Goal: Check status

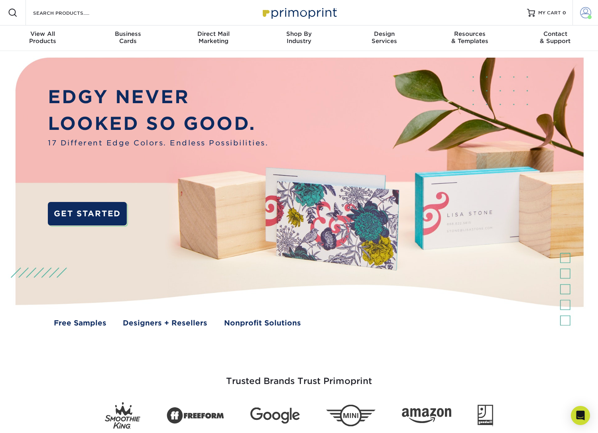
click at [589, 14] on span at bounding box center [585, 12] width 11 height 11
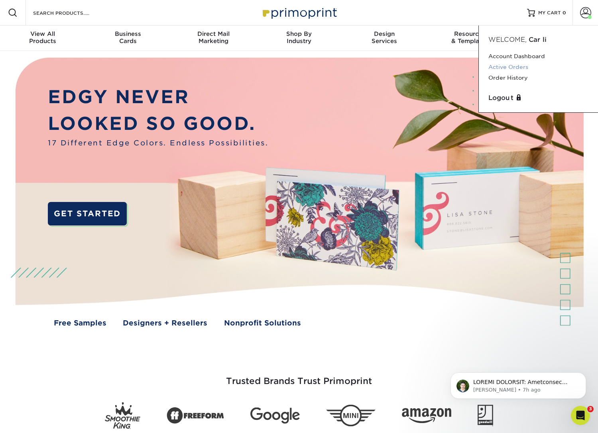
click at [514, 68] on link "Active Orders" at bounding box center [538, 67] width 100 height 11
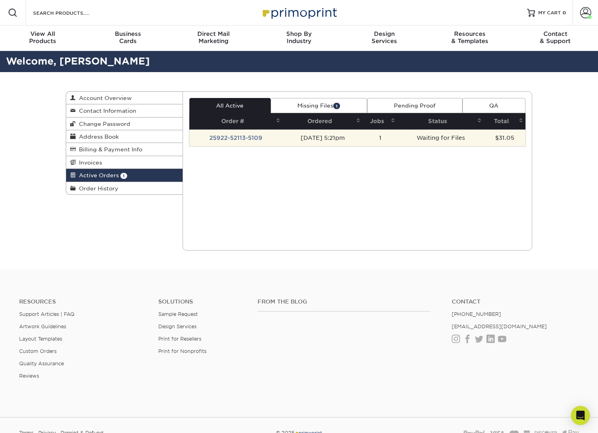
click at [363, 134] on td "[DATE] 5:21pm" at bounding box center [323, 138] width 80 height 17
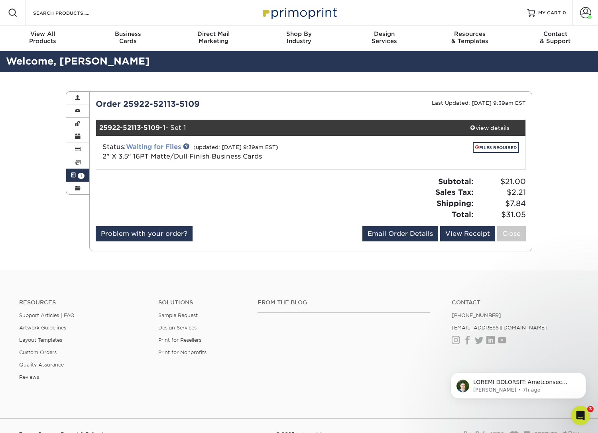
click at [170, 144] on link "Waiting for Files" at bounding box center [153, 147] width 55 height 8
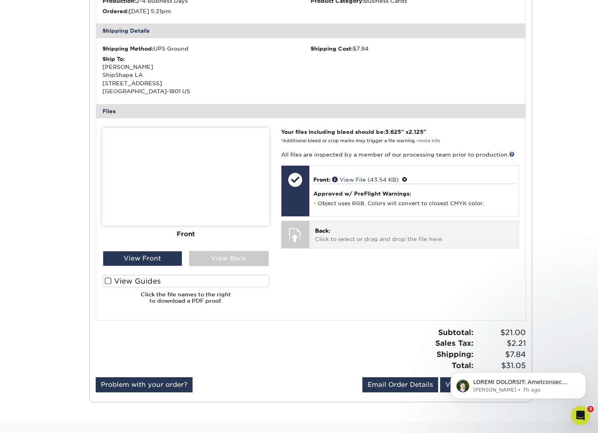
scroll to position [224, 0]
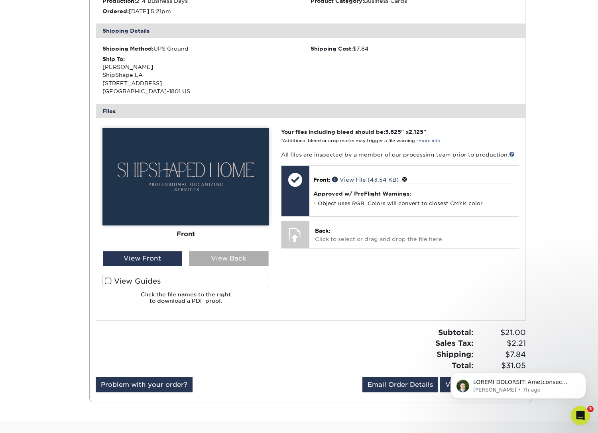
click at [236, 258] on div "View Back" at bounding box center [229, 258] width 80 height 15
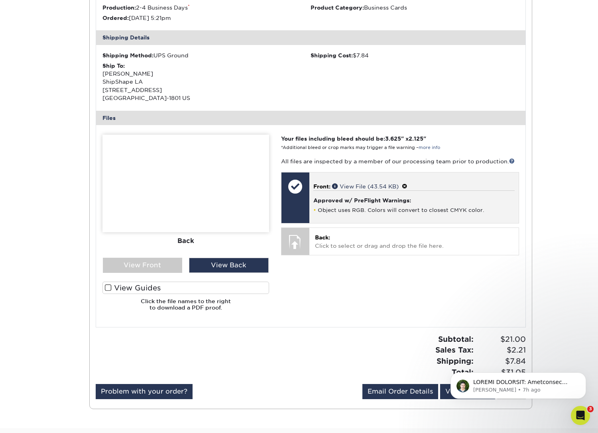
scroll to position [174, 0]
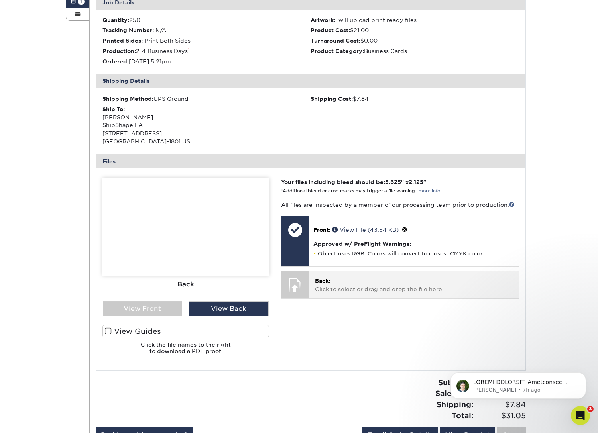
click at [339, 284] on p "Back: Click to select or drag and drop the file here." at bounding box center [414, 285] width 198 height 16
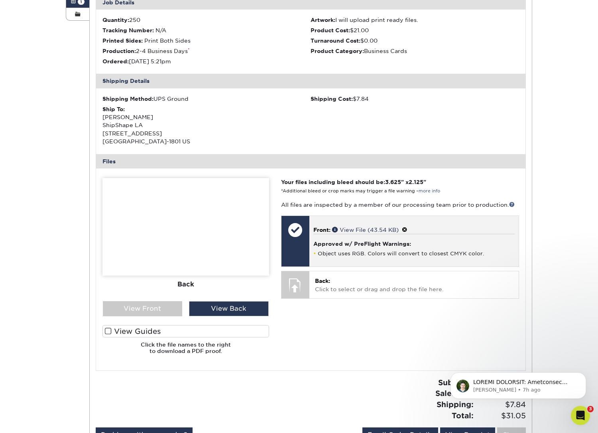
click at [405, 227] on span at bounding box center [405, 230] width 6 height 6
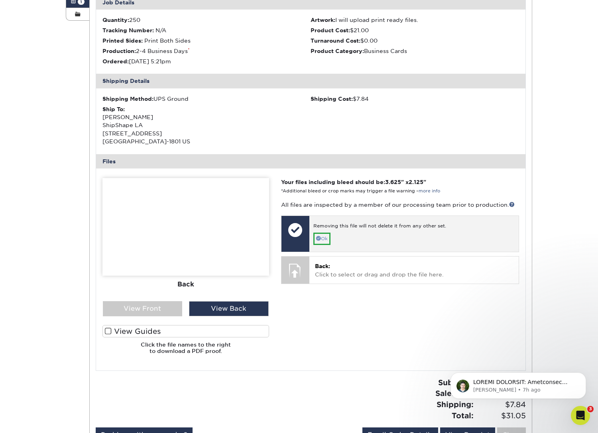
click at [323, 235] on link "Ok" at bounding box center [321, 239] width 17 height 12
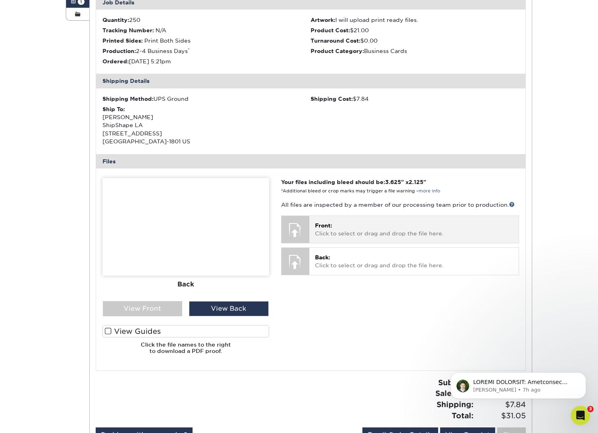
click at [323, 229] on p "Front: Click to select or drag and drop the file here." at bounding box center [414, 230] width 198 height 16
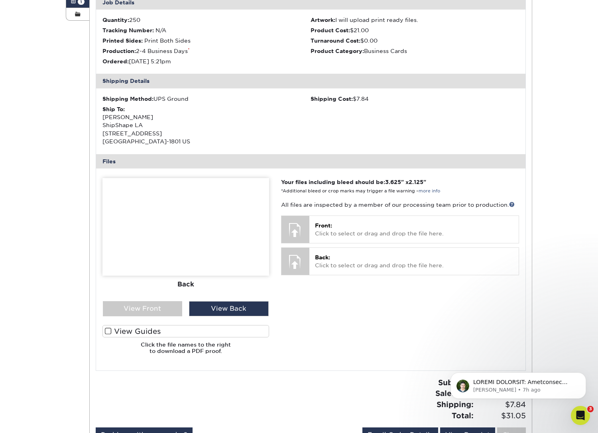
scroll to position [143, 0]
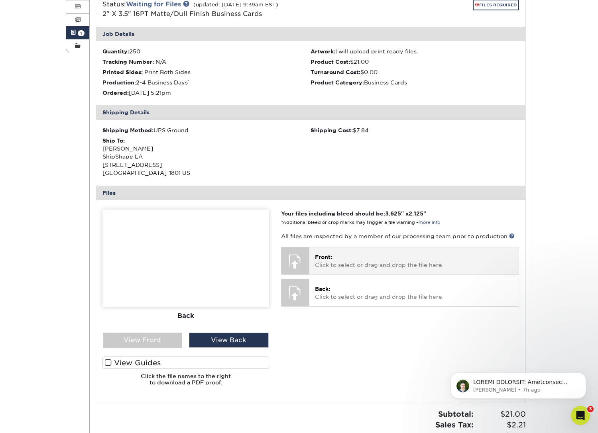
click at [331, 262] on p "Front: Click to select or drag and drop the file here." at bounding box center [414, 261] width 198 height 16
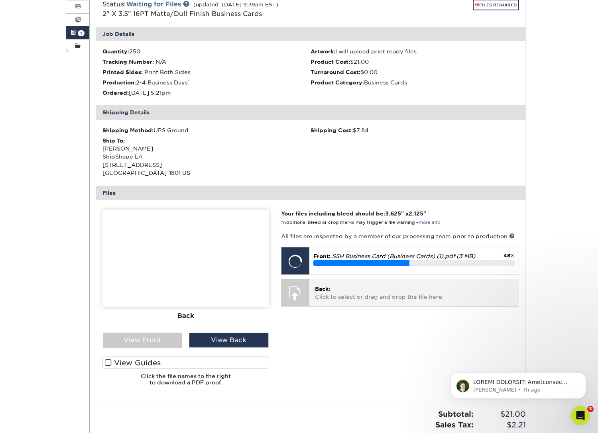
click at [296, 289] on div at bounding box center [295, 293] width 28 height 28
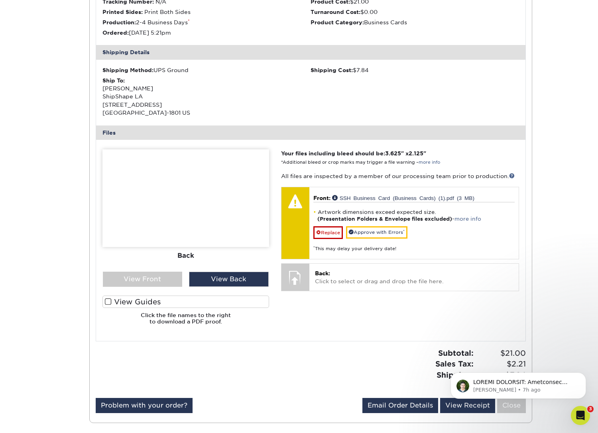
scroll to position [218, 0]
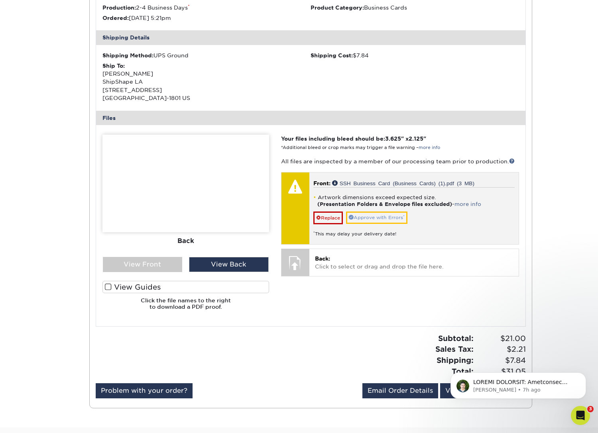
click at [374, 214] on link "Approve with Errors *" at bounding box center [376, 218] width 61 height 12
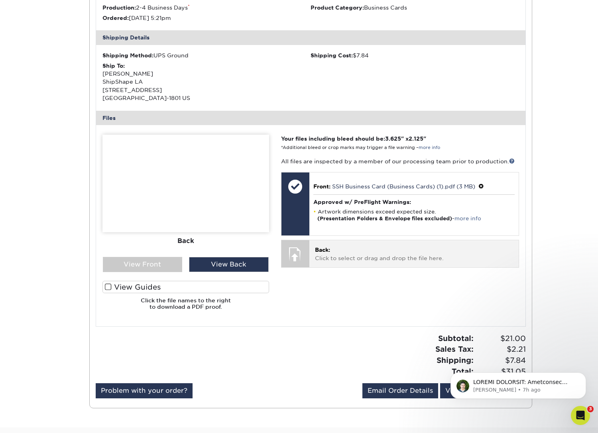
click at [299, 250] on div at bounding box center [295, 254] width 28 height 28
click at [329, 252] on p "Back: Click to select or drag and drop the file here." at bounding box center [414, 254] width 198 height 16
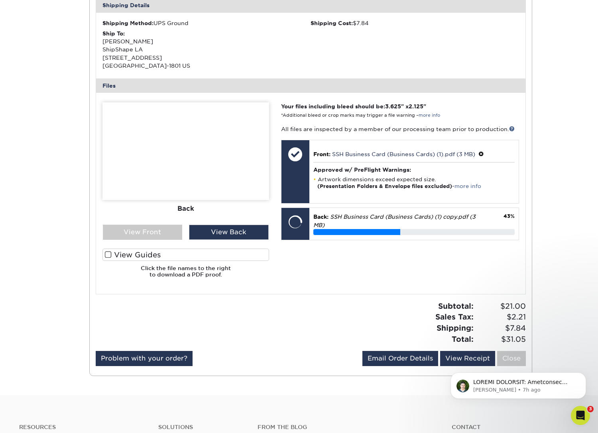
scroll to position [256, 0]
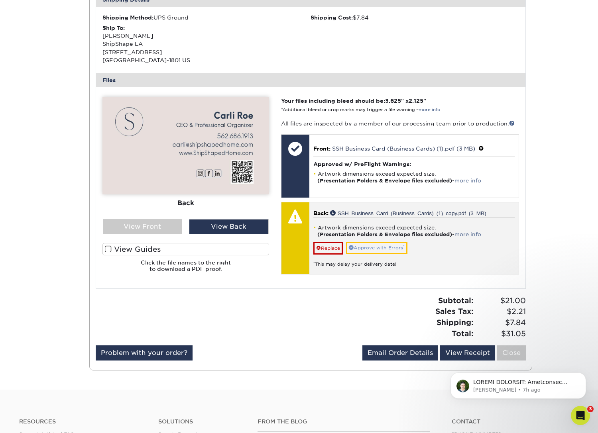
click at [395, 246] on link "Approve with Errors *" at bounding box center [376, 248] width 61 height 12
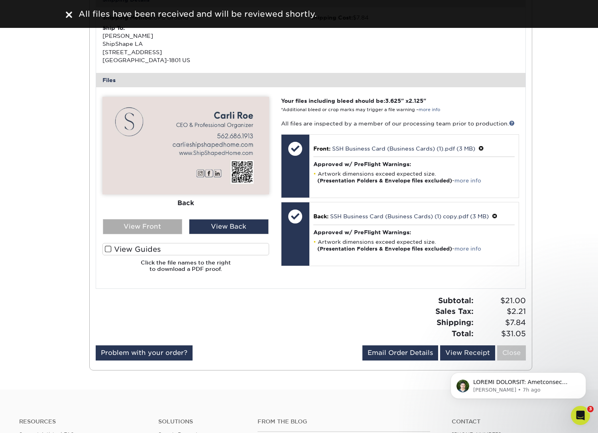
click at [127, 225] on div "View Front" at bounding box center [143, 226] width 80 height 15
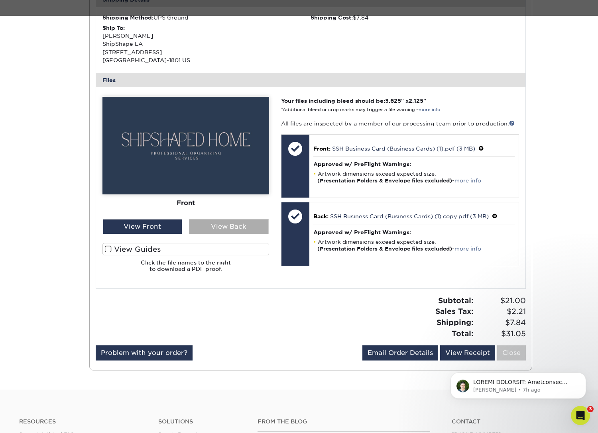
click at [223, 230] on div "View Back" at bounding box center [229, 226] width 80 height 15
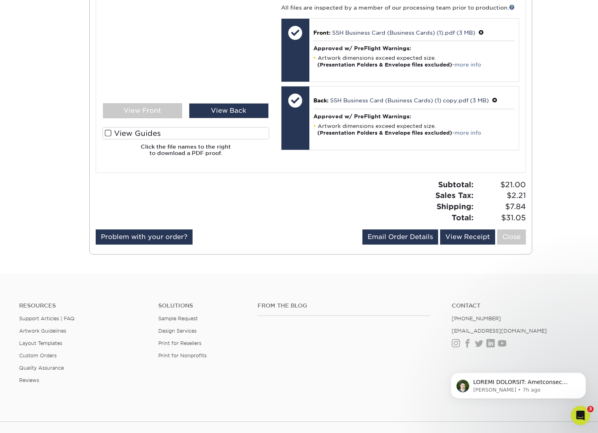
scroll to position [372, 0]
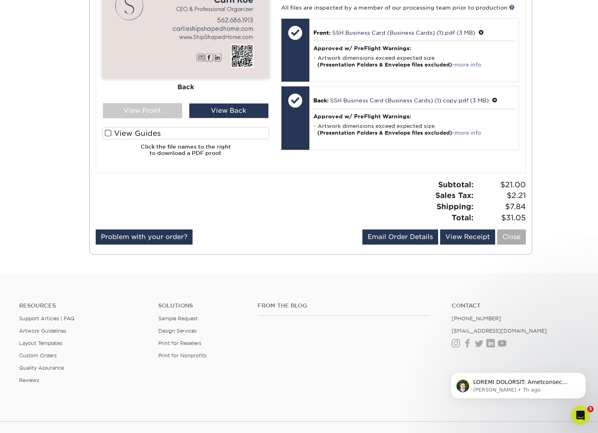
click at [518, 234] on link "Close" at bounding box center [511, 237] width 29 height 15
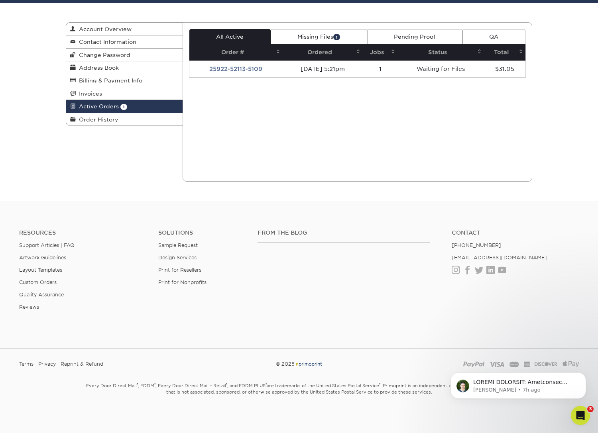
scroll to position [69, 0]
